Goal: Find specific page/section: Find specific page/section

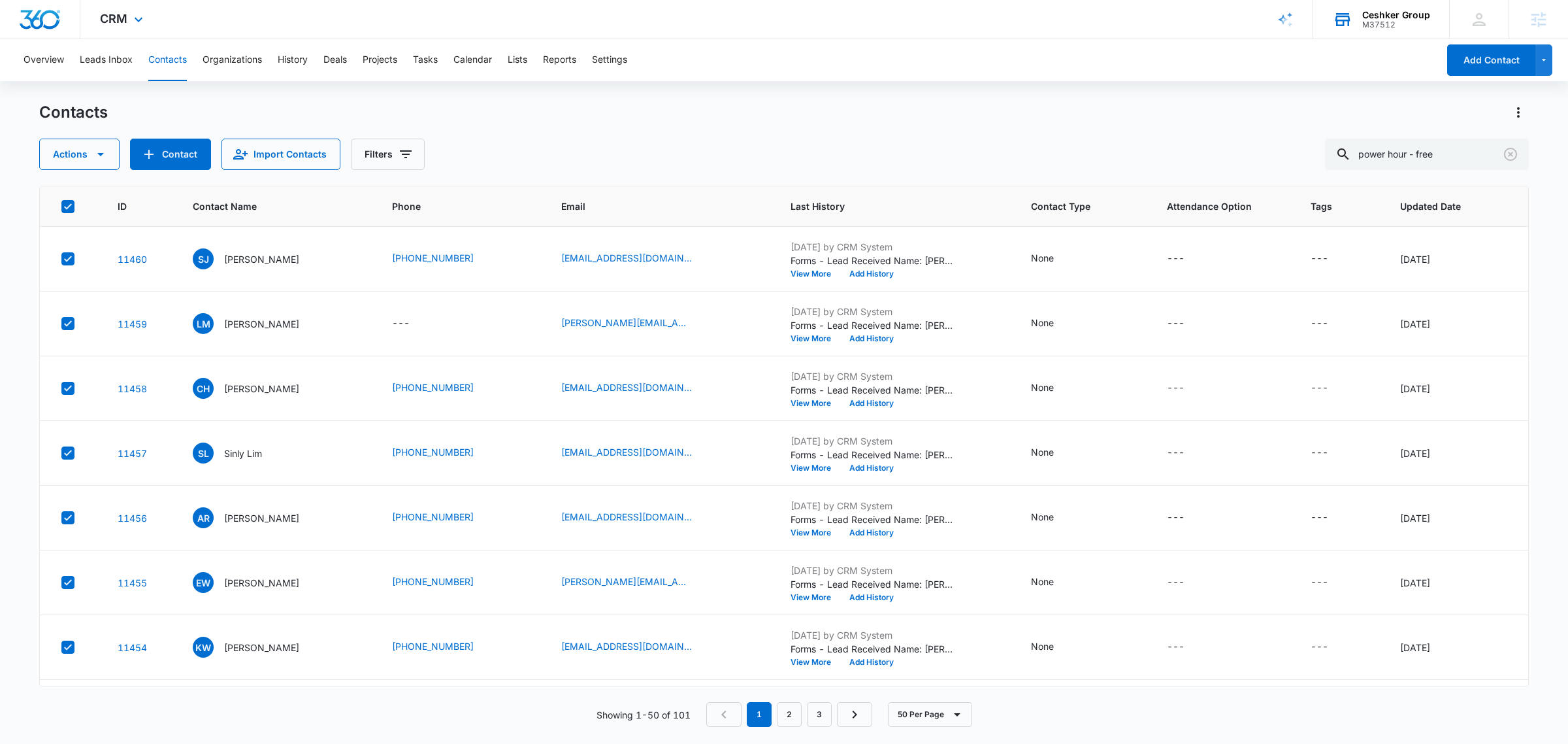
scroll to position [1230, 0]
click at [1387, 17] on div "Ceshker Group" at bounding box center [1396, 15] width 68 height 11
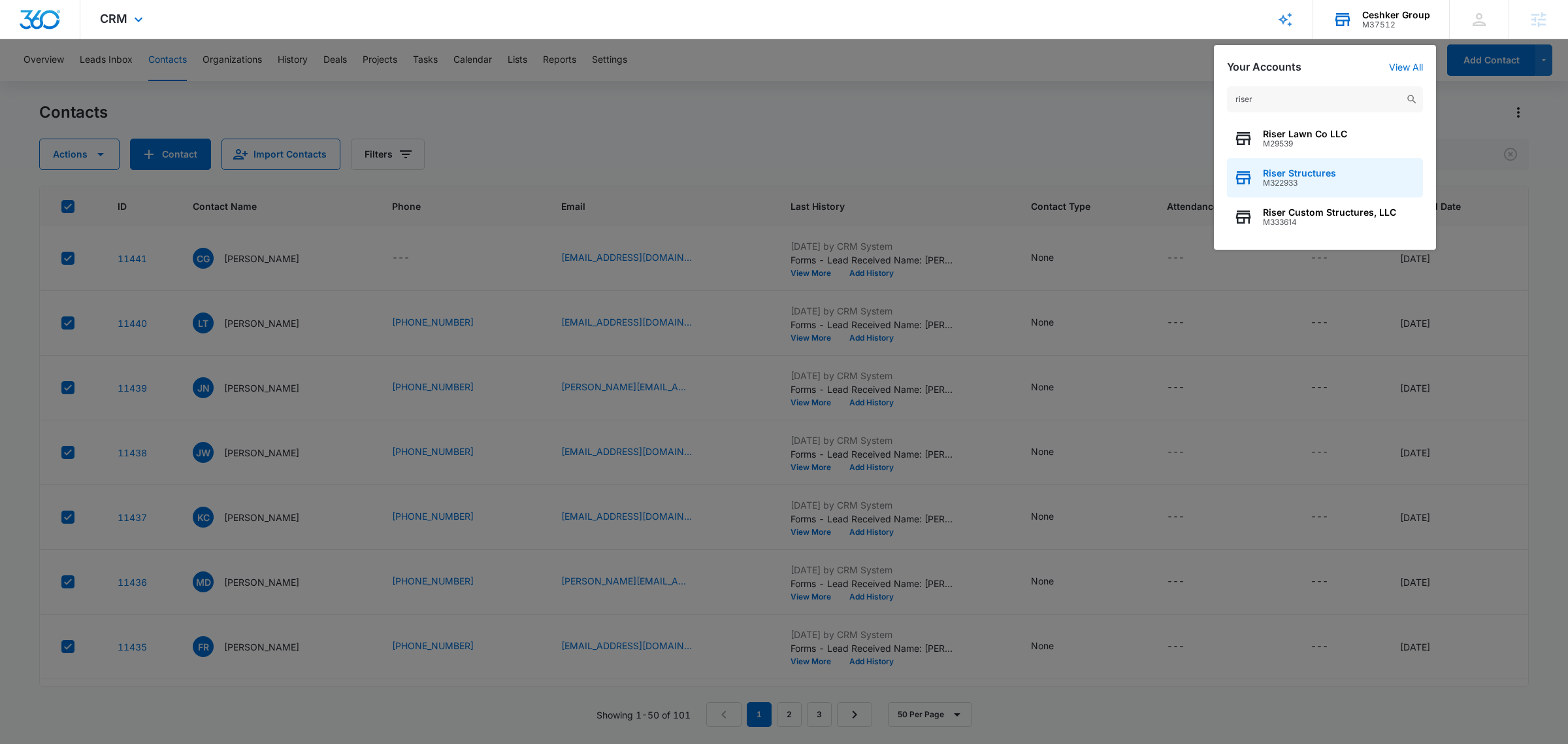
type input "riser"
click at [1356, 181] on div "Riser Structures M322933" at bounding box center [1325, 178] width 196 height 39
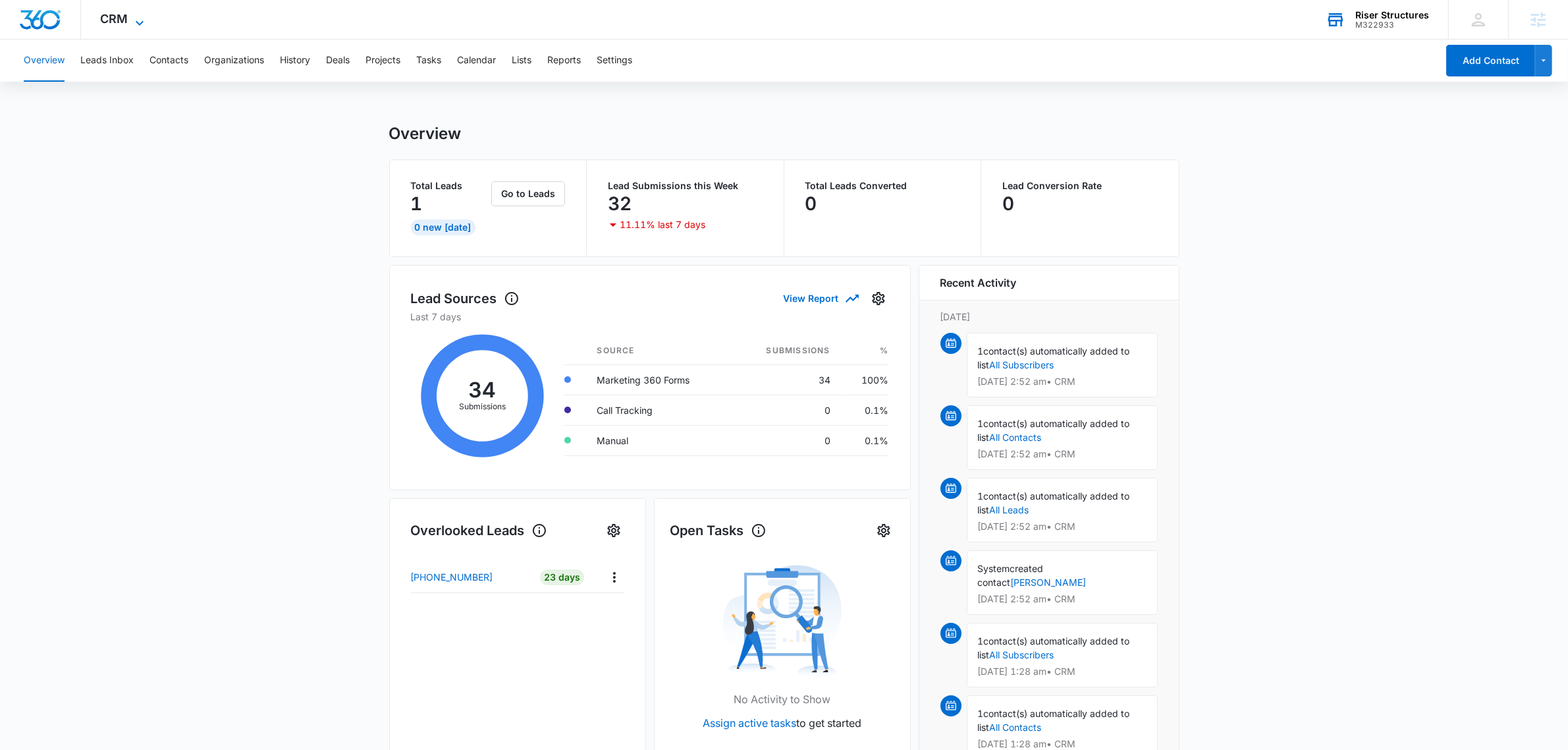
click at [119, 14] on span "CRM" at bounding box center [114, 19] width 27 height 14
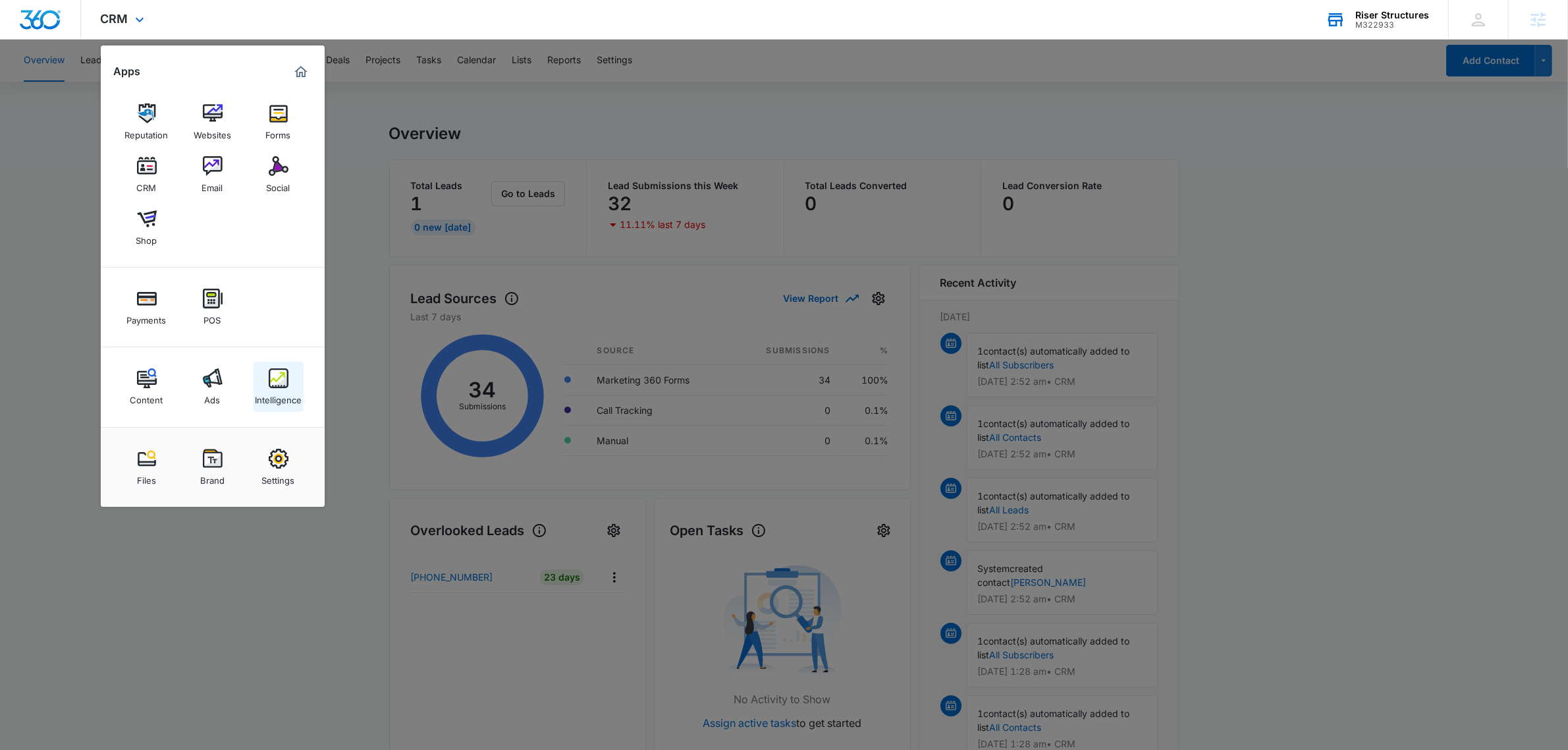
click at [274, 393] on div "Intelligence" at bounding box center [277, 396] width 46 height 17
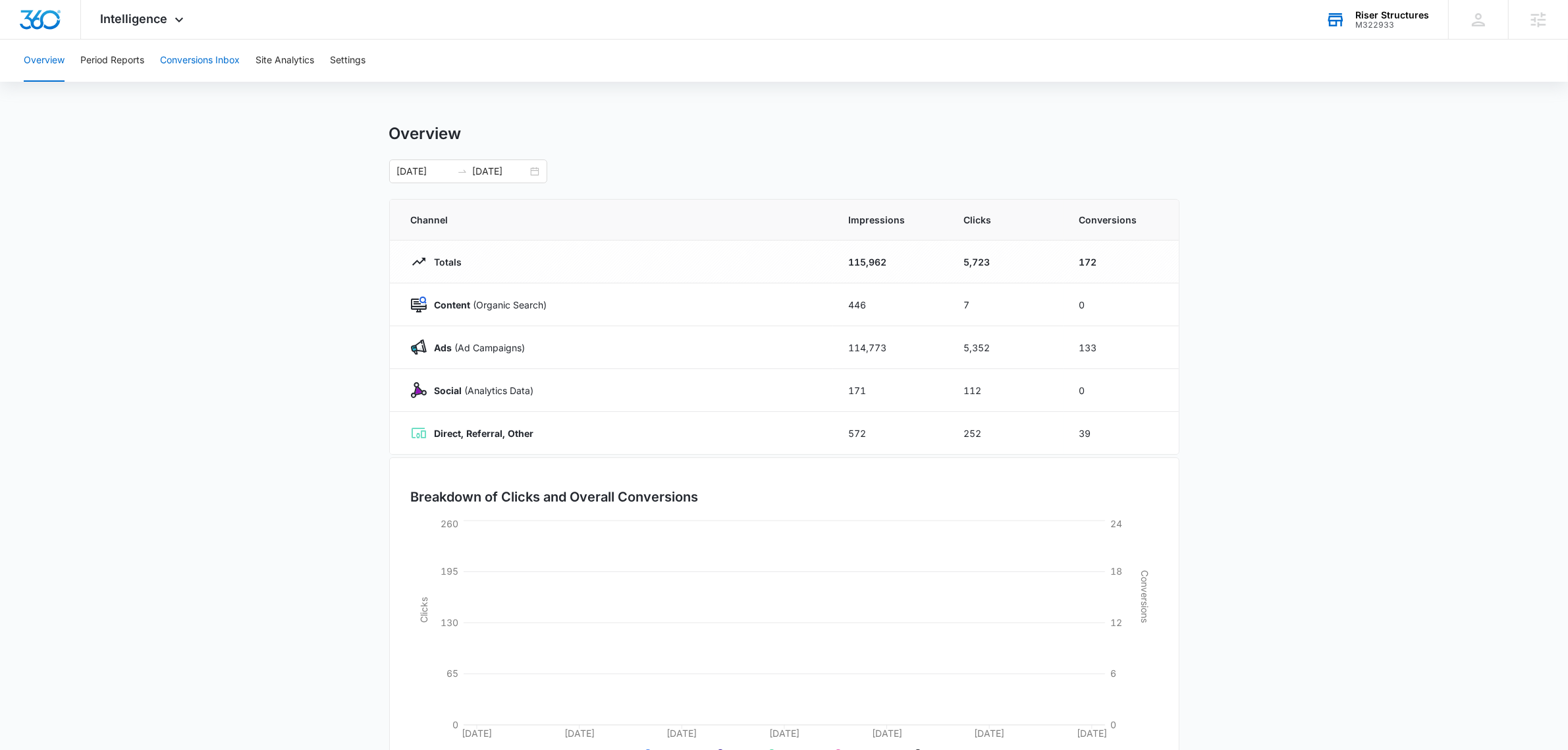
click at [194, 51] on button "Conversions Inbox" at bounding box center [200, 60] width 80 height 42
